Goal: Task Accomplishment & Management: Manage account settings

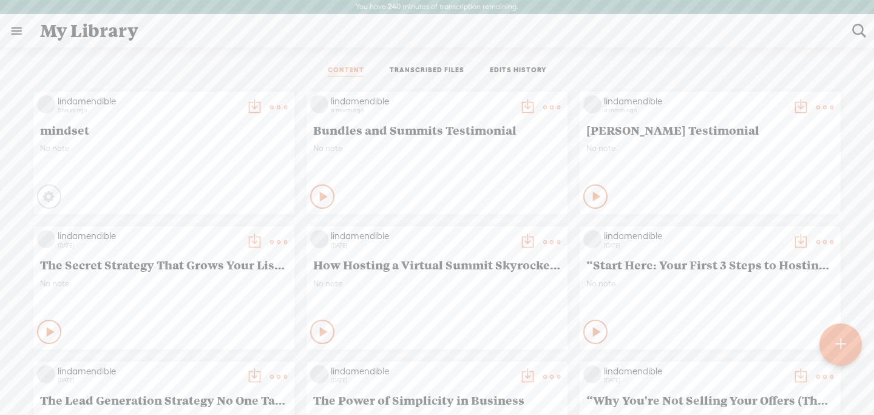
click at [44, 202] on div "Processing" at bounding box center [49, 197] width 24 height 24
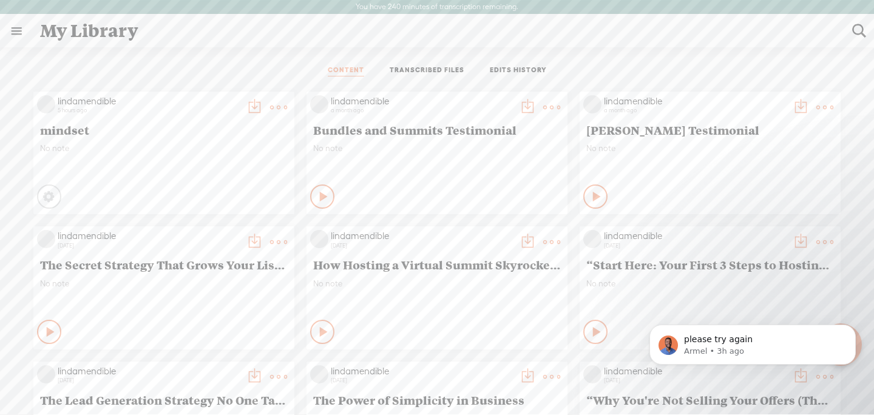
click at [289, 104] on div "lindamendible 5 hours ago mindset No note Processing" at bounding box center [163, 153] width 261 height 123
click at [282, 104] on t at bounding box center [278, 107] width 17 height 17
click at [264, 53] on div "CONTENT TRANSCRIBED FILES EDITS HISTORY All All Drafts On-air Scheduled All Dra…" at bounding box center [437, 262] width 874 height 430
click at [40, 171] on div "No note" at bounding box center [164, 161] width 248 height 36
click at [277, 104] on t at bounding box center [278, 107] width 17 height 17
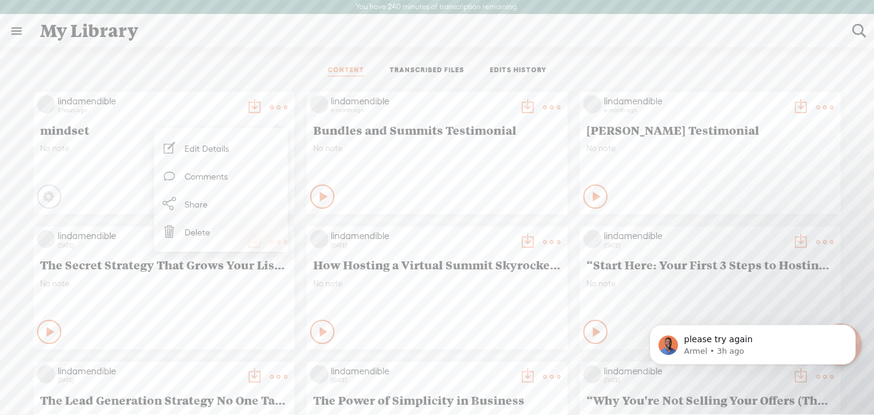
click at [257, 65] on div "CONTENT TRANSCRIBED FILES EDITS HISTORY" at bounding box center [437, 70] width 856 height 29
